Goal: Check status: Check status

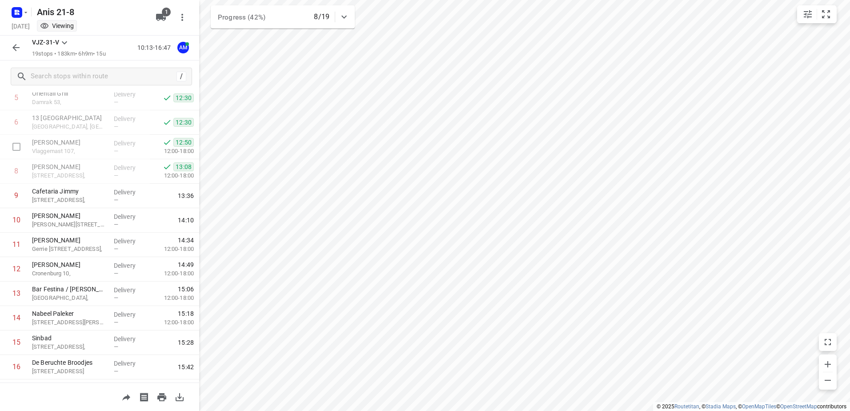
scroll to position [199, 0]
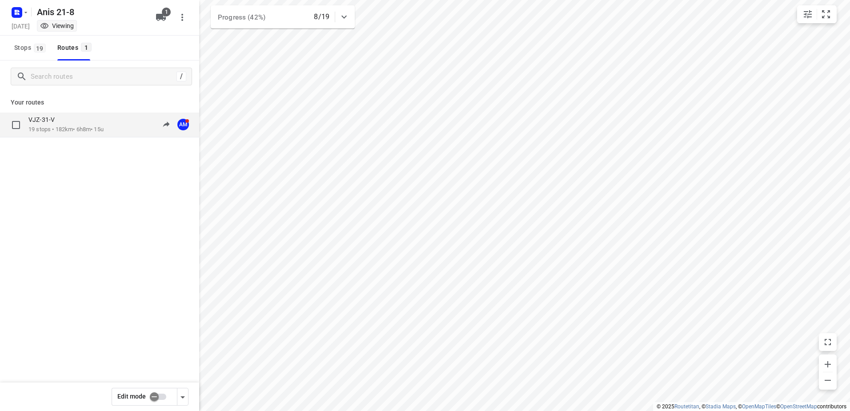
click at [54, 124] on p "VJZ-31-V" at bounding box center [44, 120] width 32 height 8
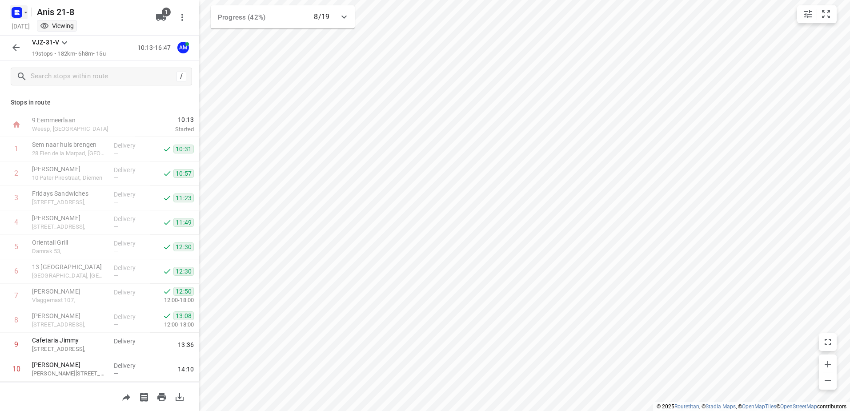
click at [24, 12] on icon "button" at bounding box center [25, 12] width 7 height 7
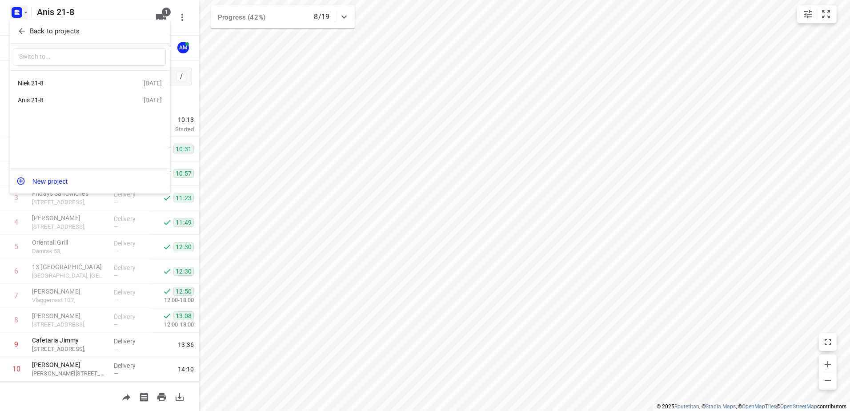
click at [35, 83] on div "Niek 21-8" at bounding box center [69, 83] width 102 height 7
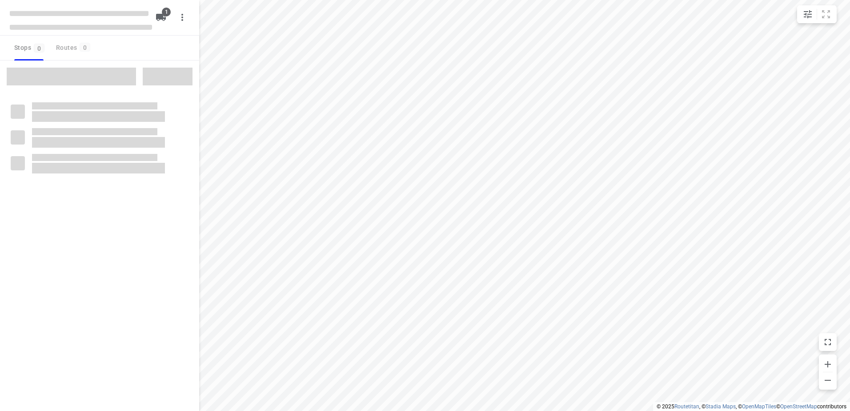
type input "distance"
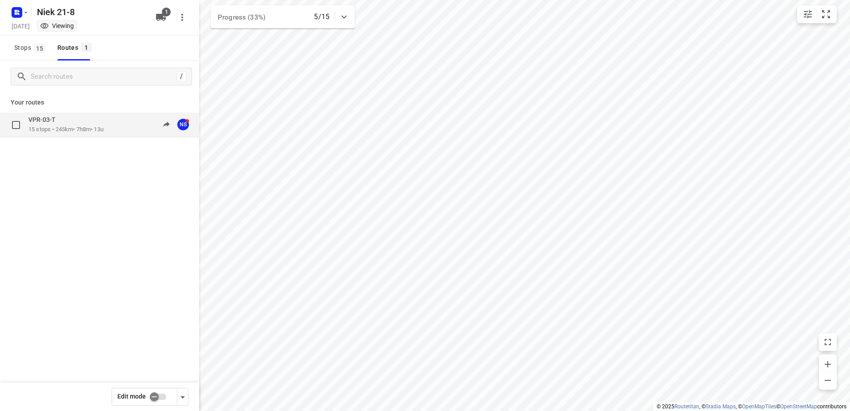
click at [50, 127] on p "15 stops • 245km • 7h8m • 13u" at bounding box center [65, 129] width 75 height 8
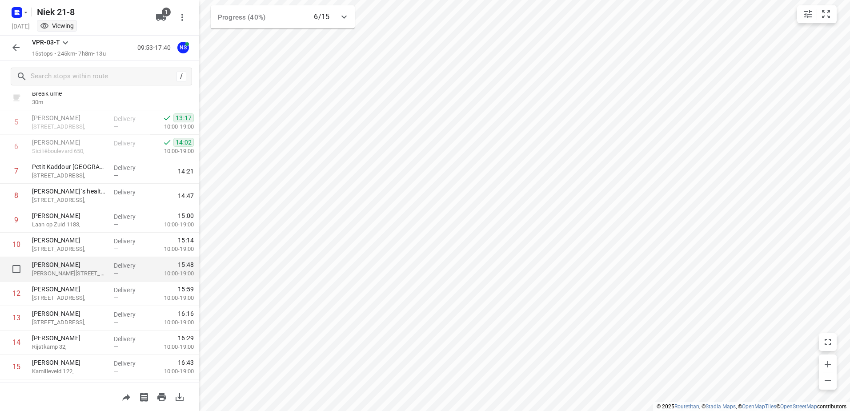
scroll to position [170, 0]
